Goal: Navigation & Orientation: Find specific page/section

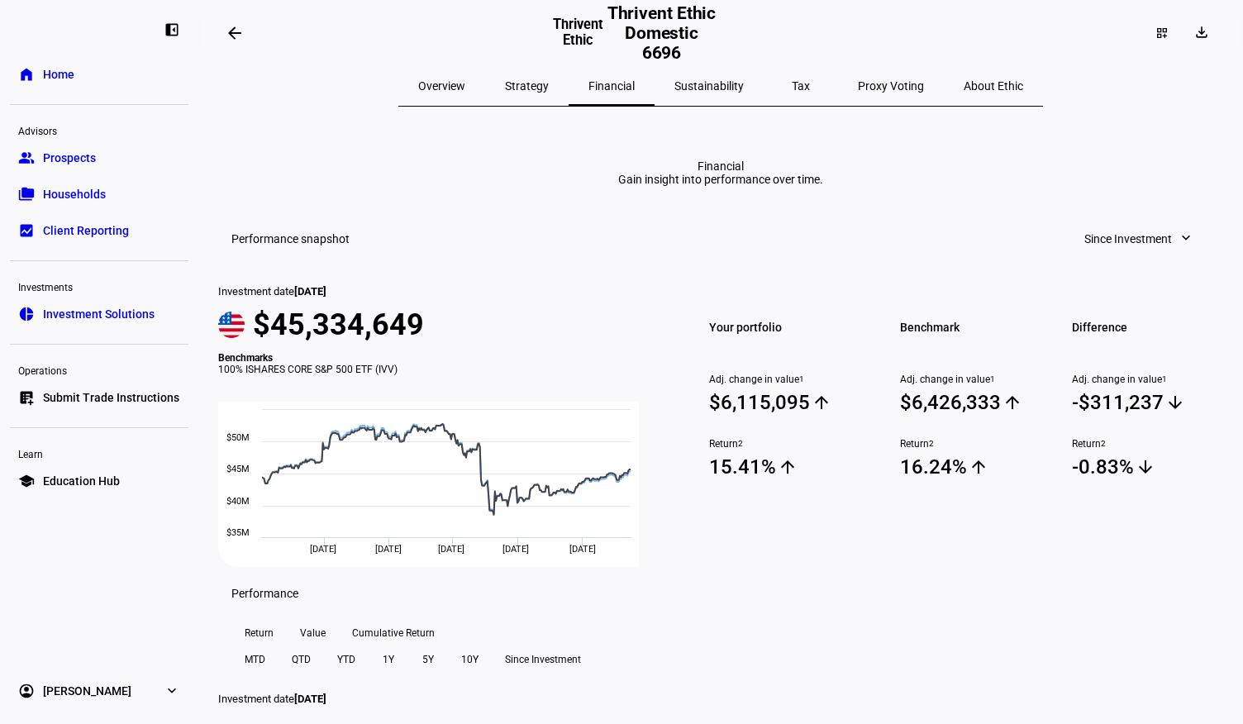
click at [720, 95] on span "Sustainability" at bounding box center [708, 86] width 69 height 40
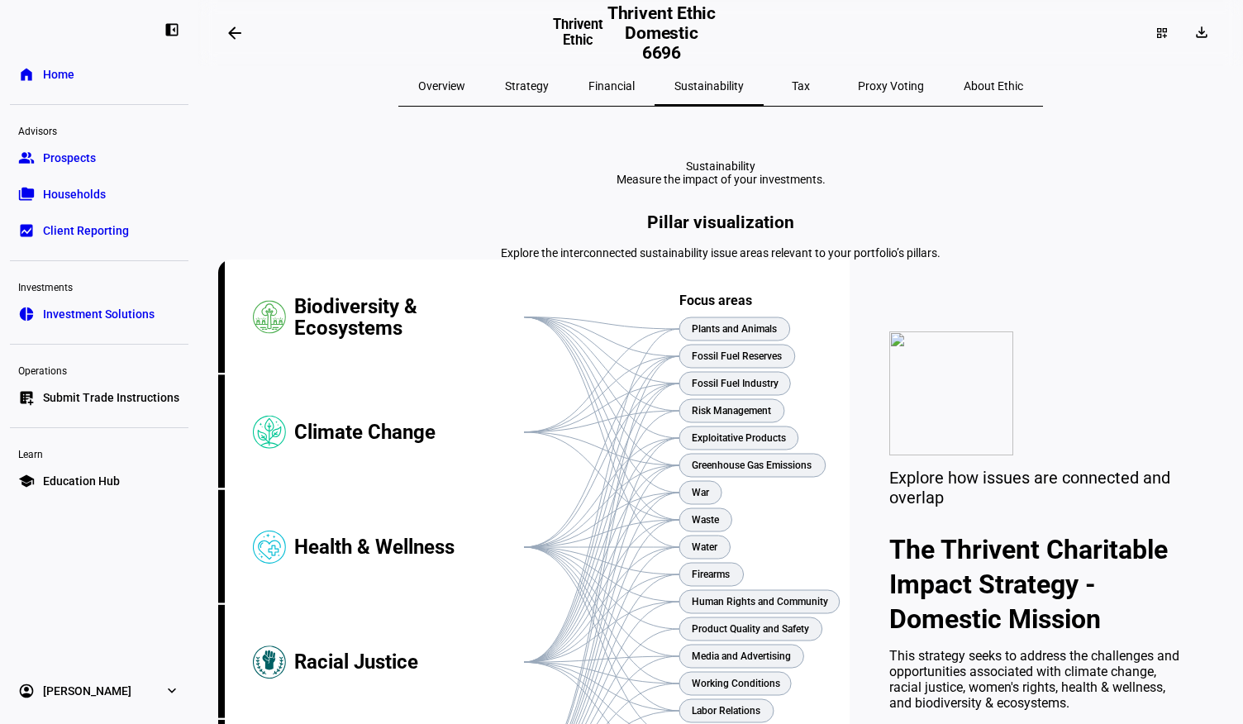
click at [858, 83] on span "Proxy Voting" at bounding box center [891, 86] width 66 height 12
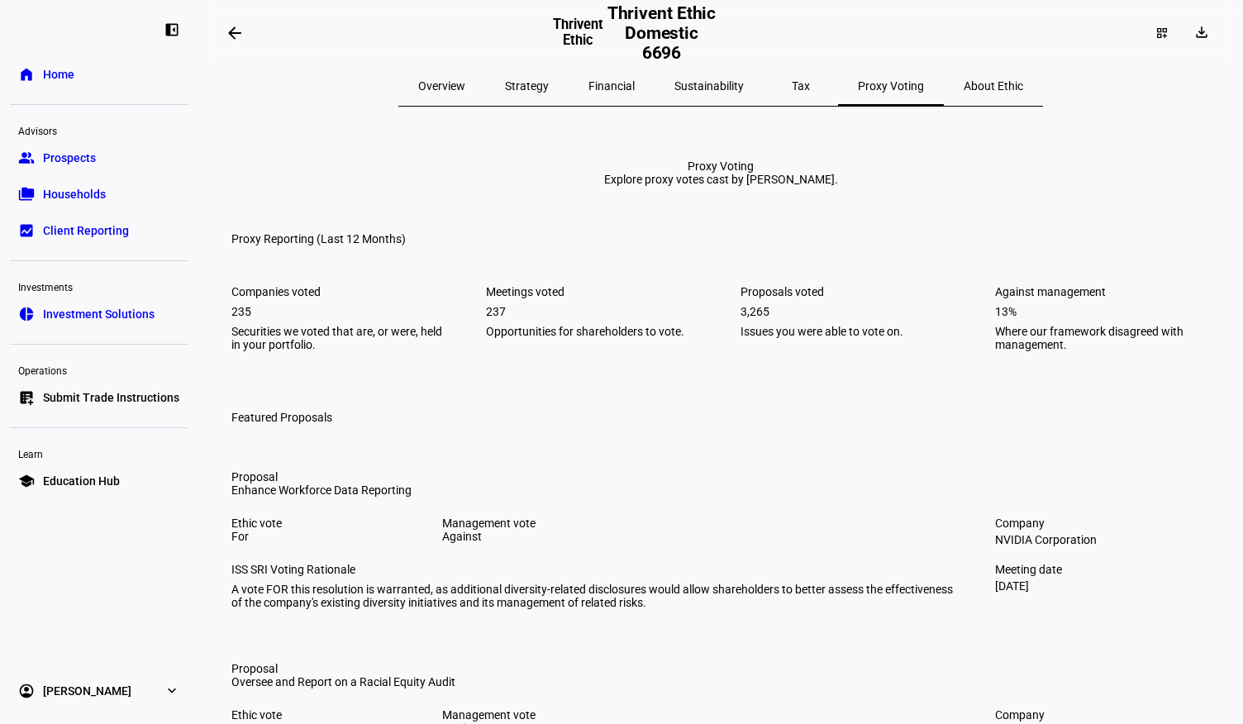
click at [964, 87] on span "About Ethic" at bounding box center [994, 86] width 60 height 12
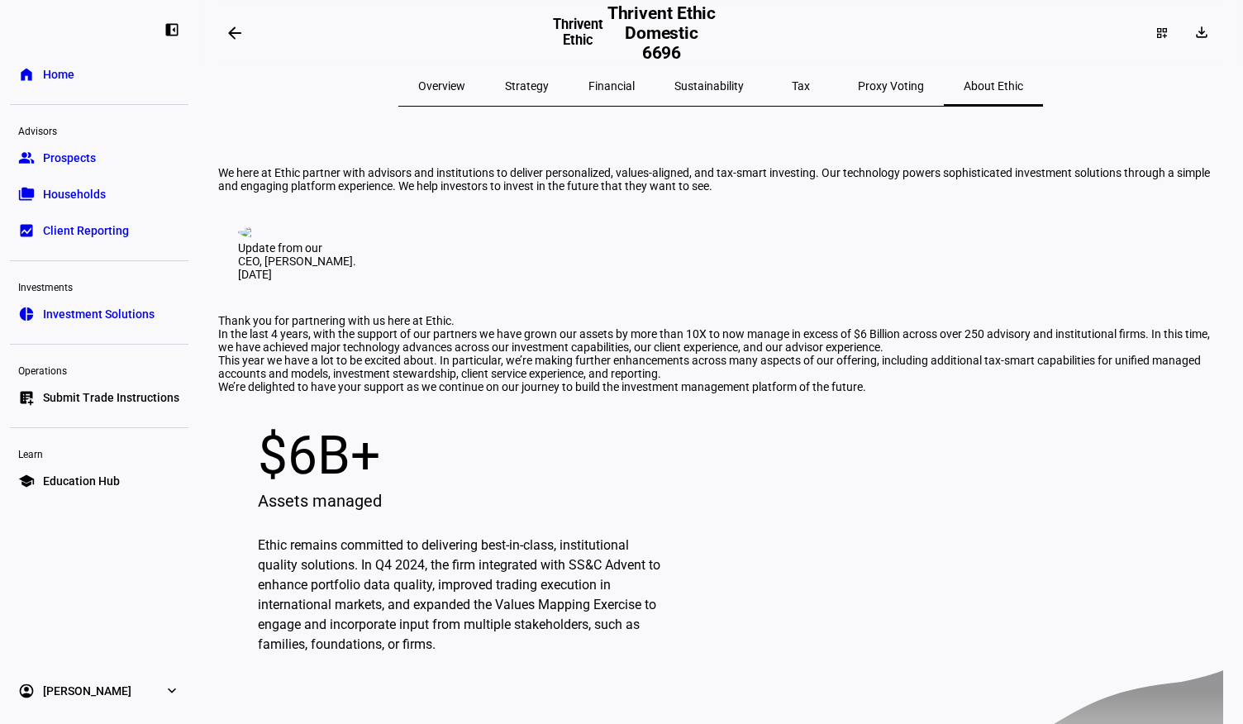
click at [465, 87] on span "Overview" at bounding box center [441, 86] width 47 height 12
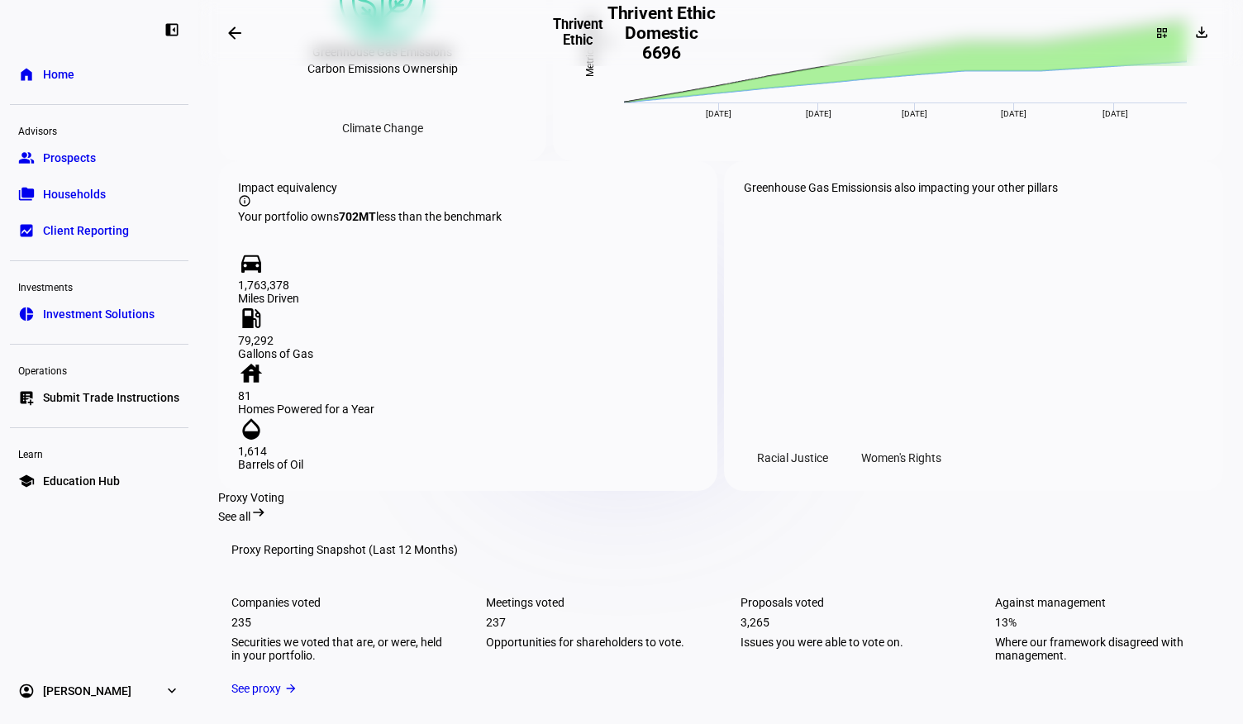
scroll to position [1792, 0]
